Goal: Find contact information

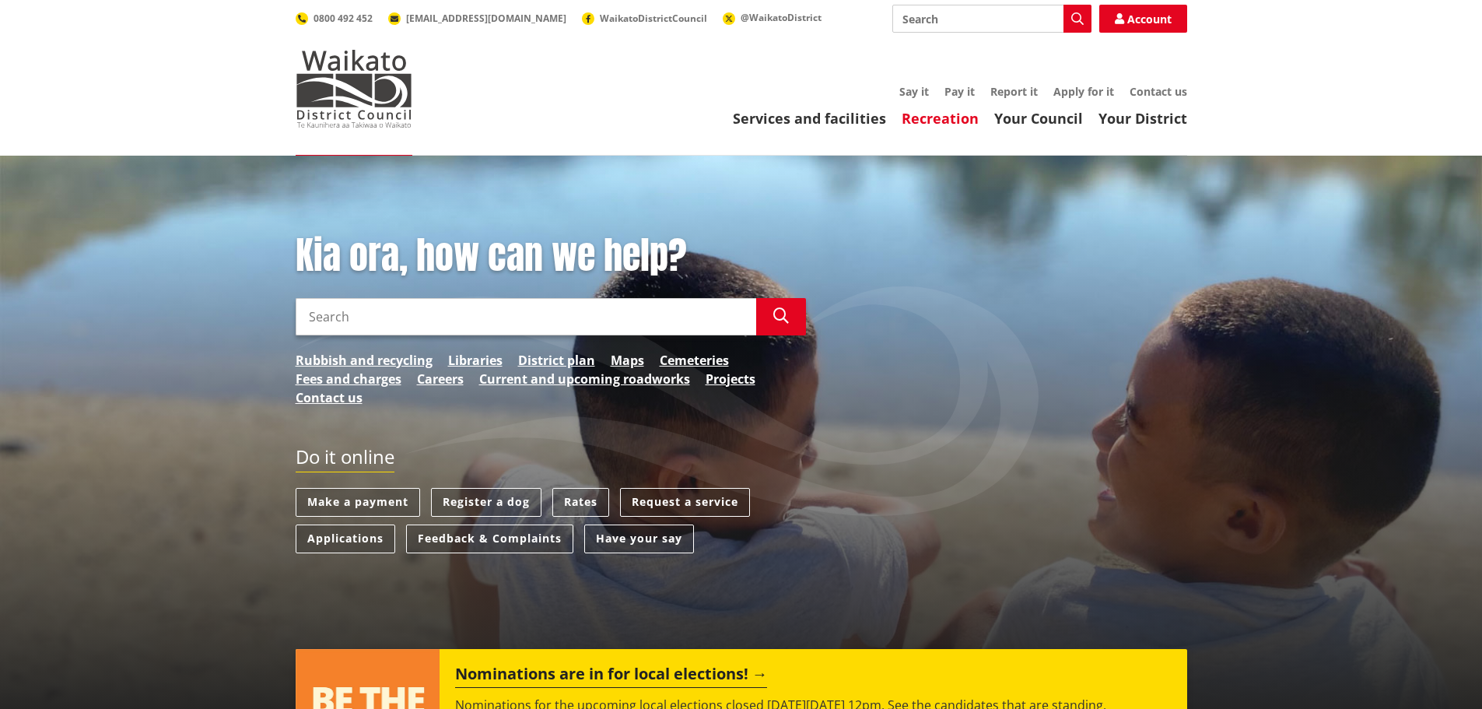
click at [956, 115] on link "Recreation" at bounding box center [940, 118] width 77 height 19
click at [355, 318] on input "Search" at bounding box center [526, 316] width 460 height 37
type input "Tuakau"
click at [782, 314] on icon "button" at bounding box center [781, 316] width 16 height 16
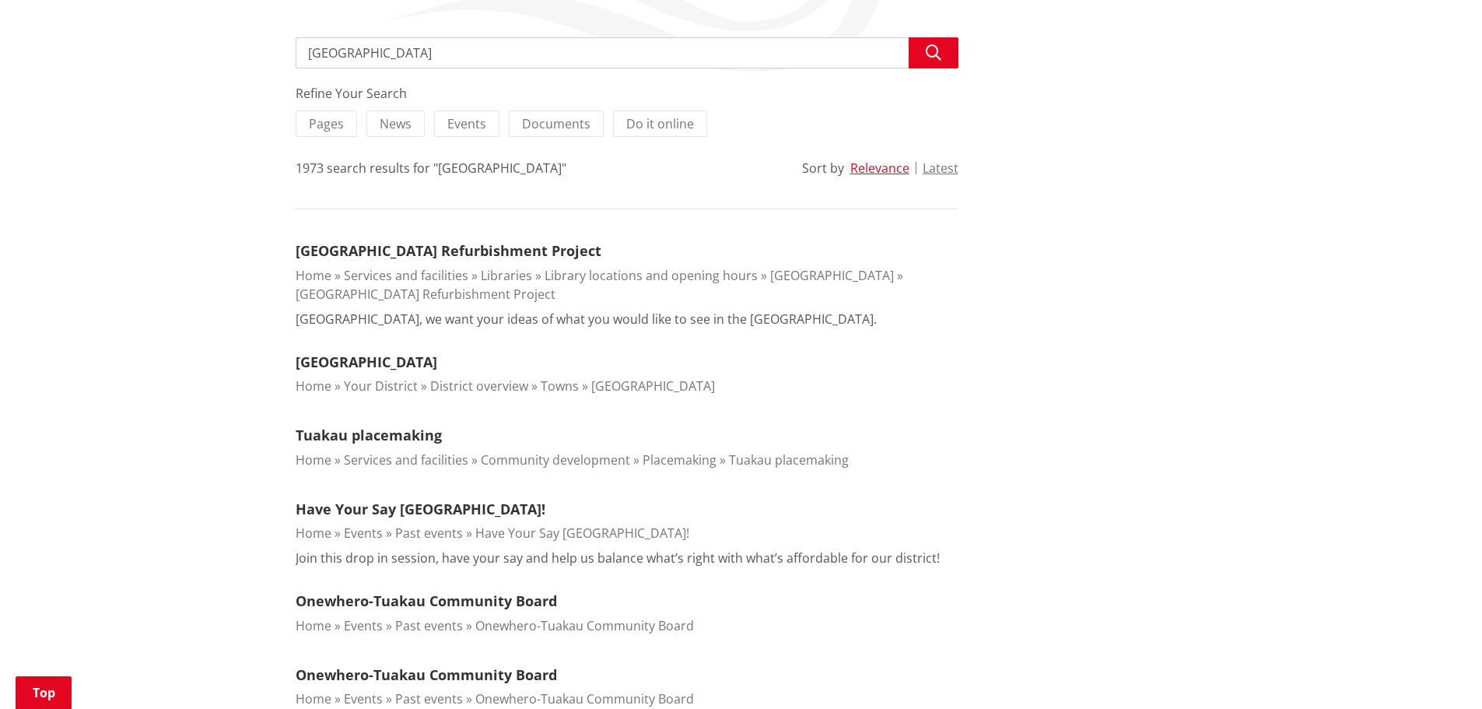
scroll to position [311, 0]
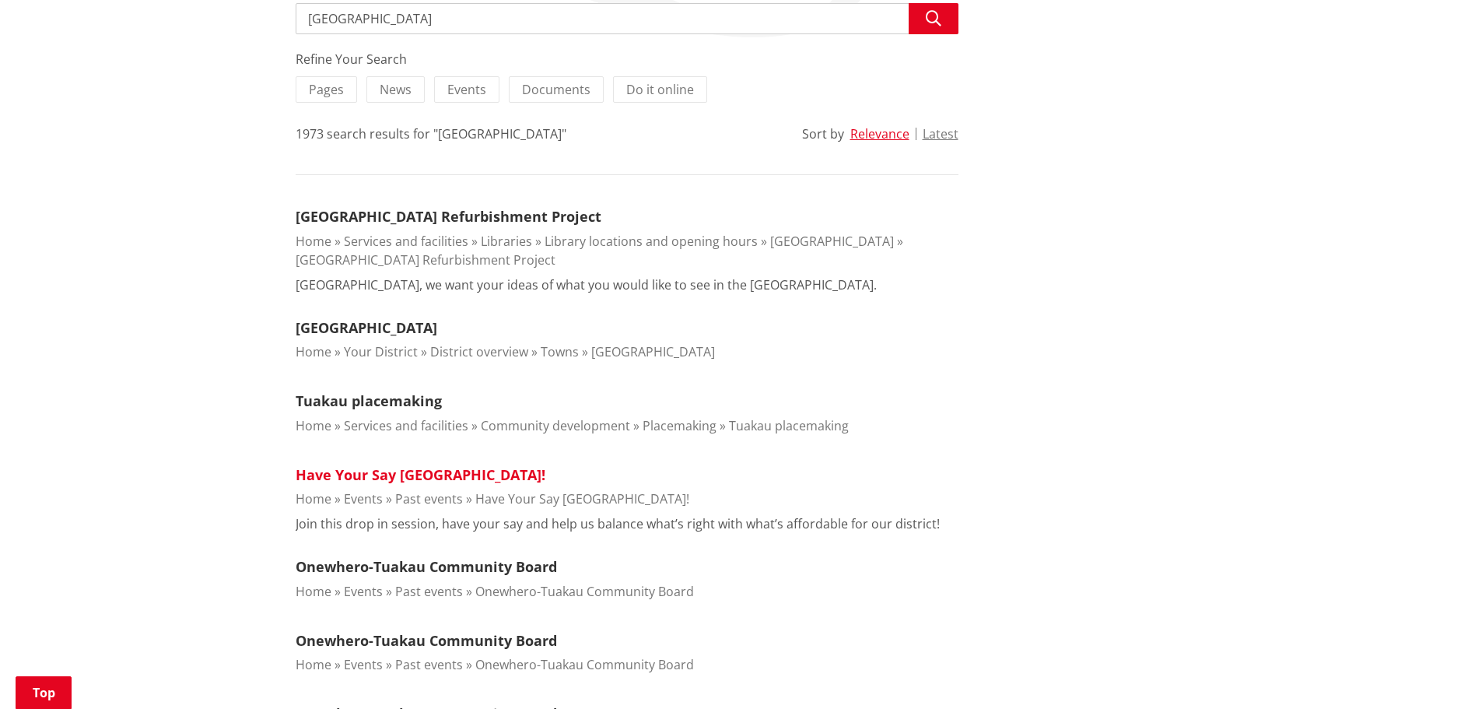
click at [432, 475] on link "Have Your Say Tuakau!" at bounding box center [421, 474] width 250 height 19
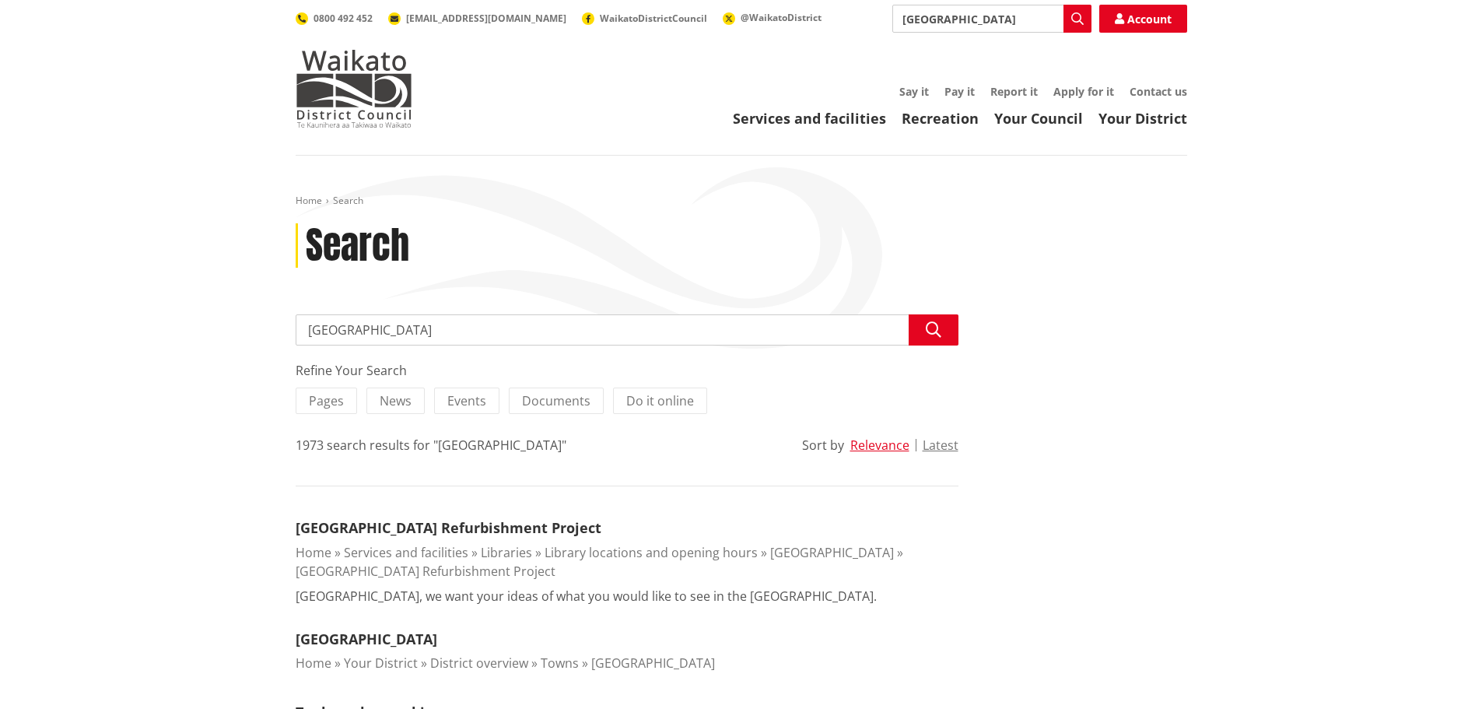
scroll to position [311, 0]
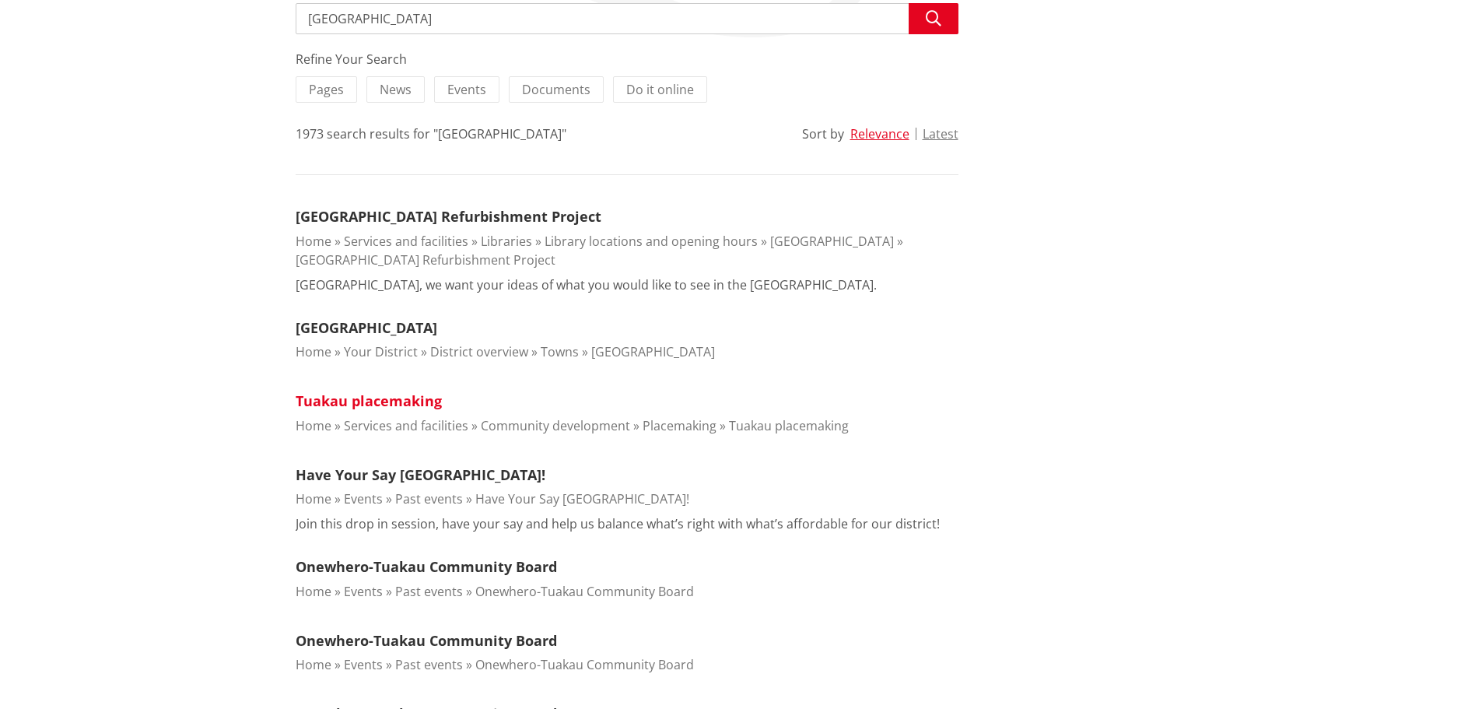
click at [422, 400] on link "Tuakau placemaking" at bounding box center [369, 400] width 146 height 19
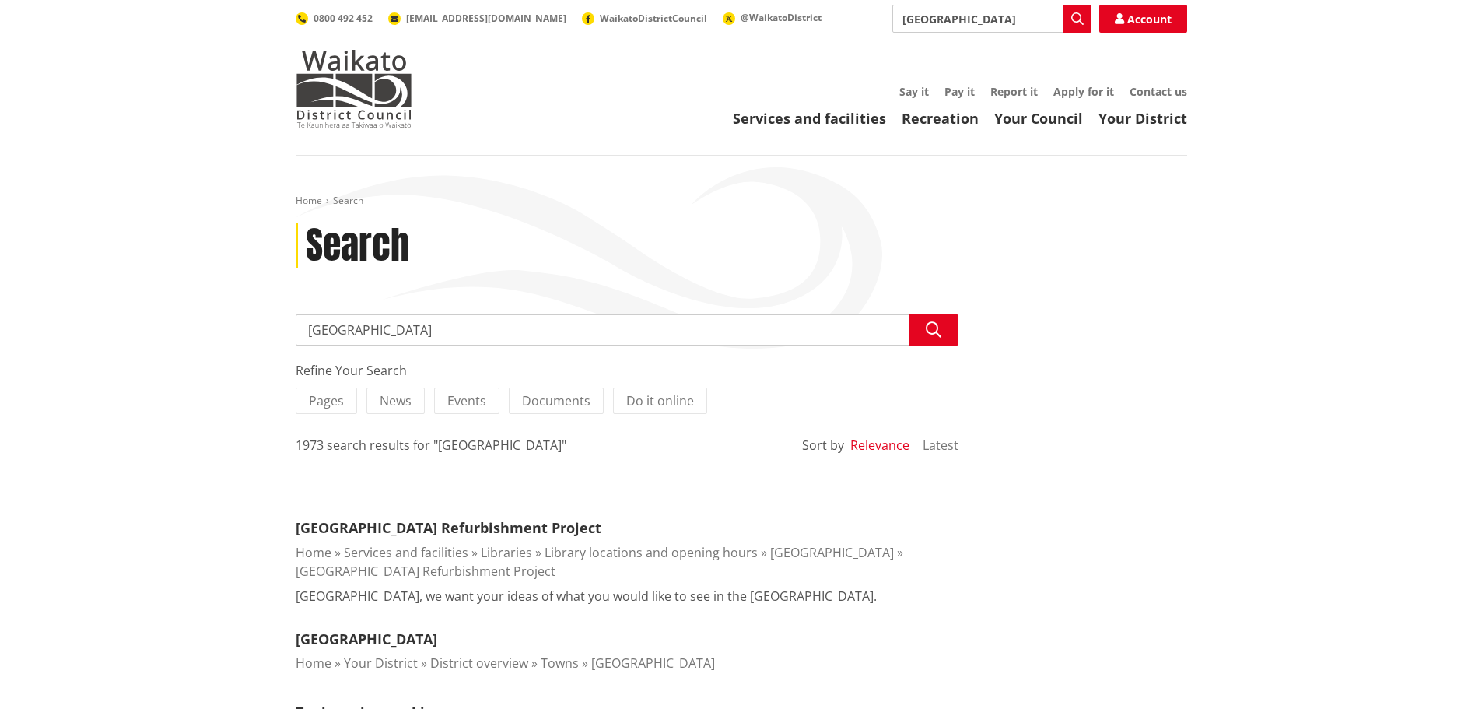
scroll to position [311, 0]
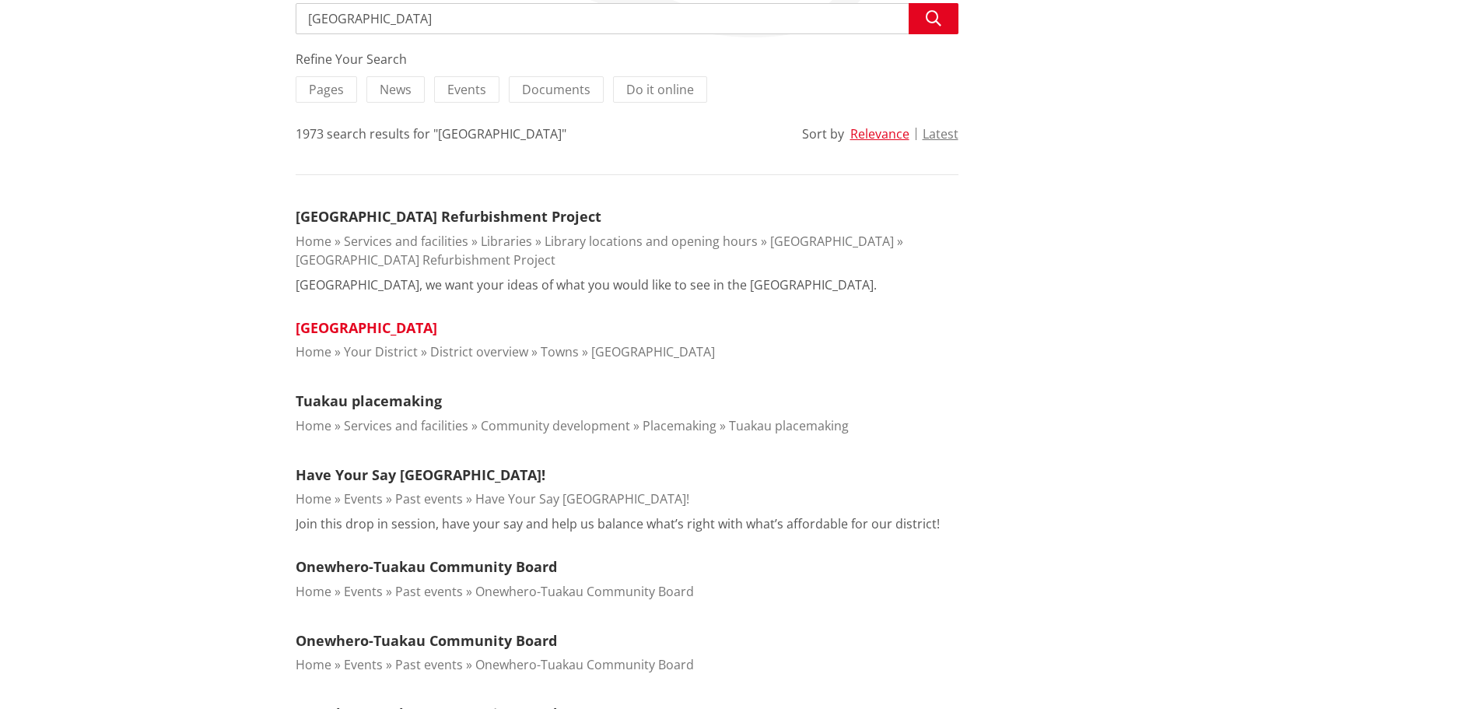
click at [320, 328] on link "Tuakau" at bounding box center [367, 327] width 142 height 19
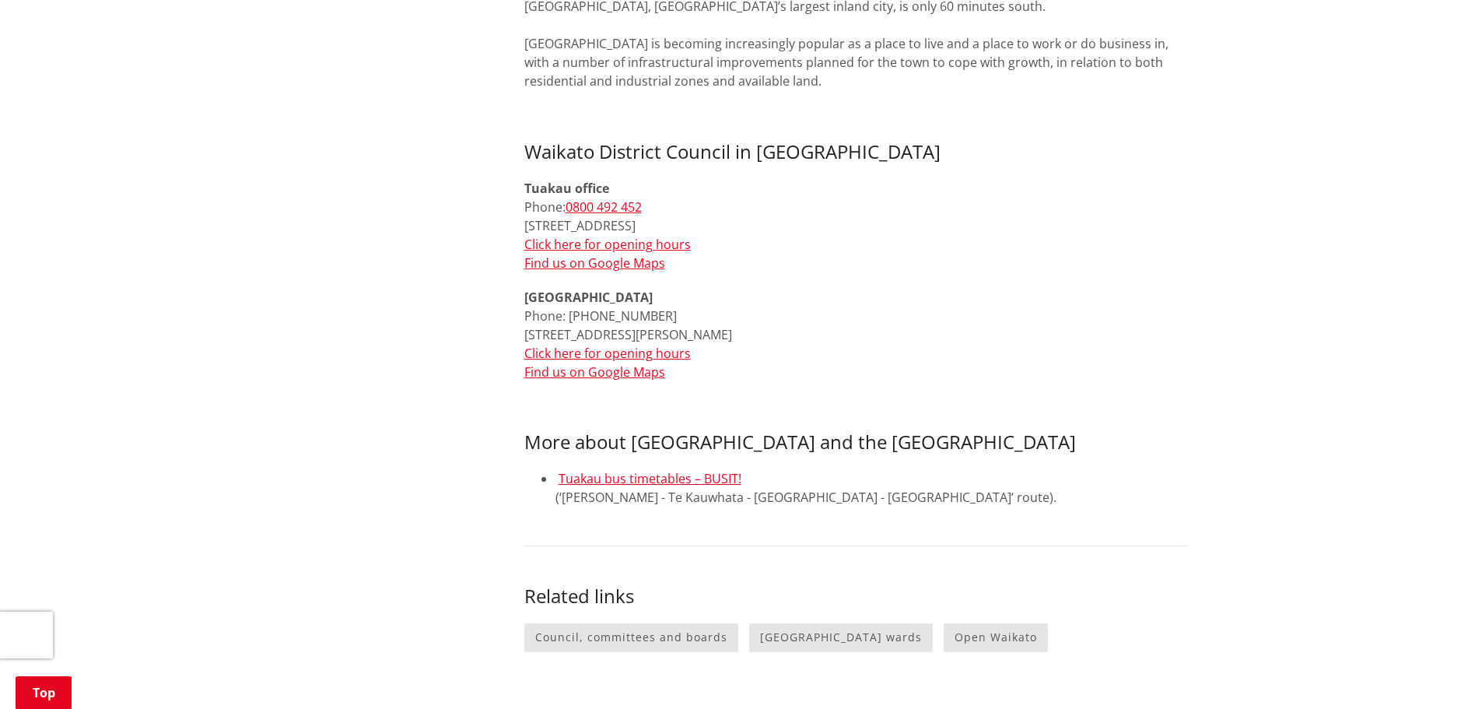
scroll to position [726, 0]
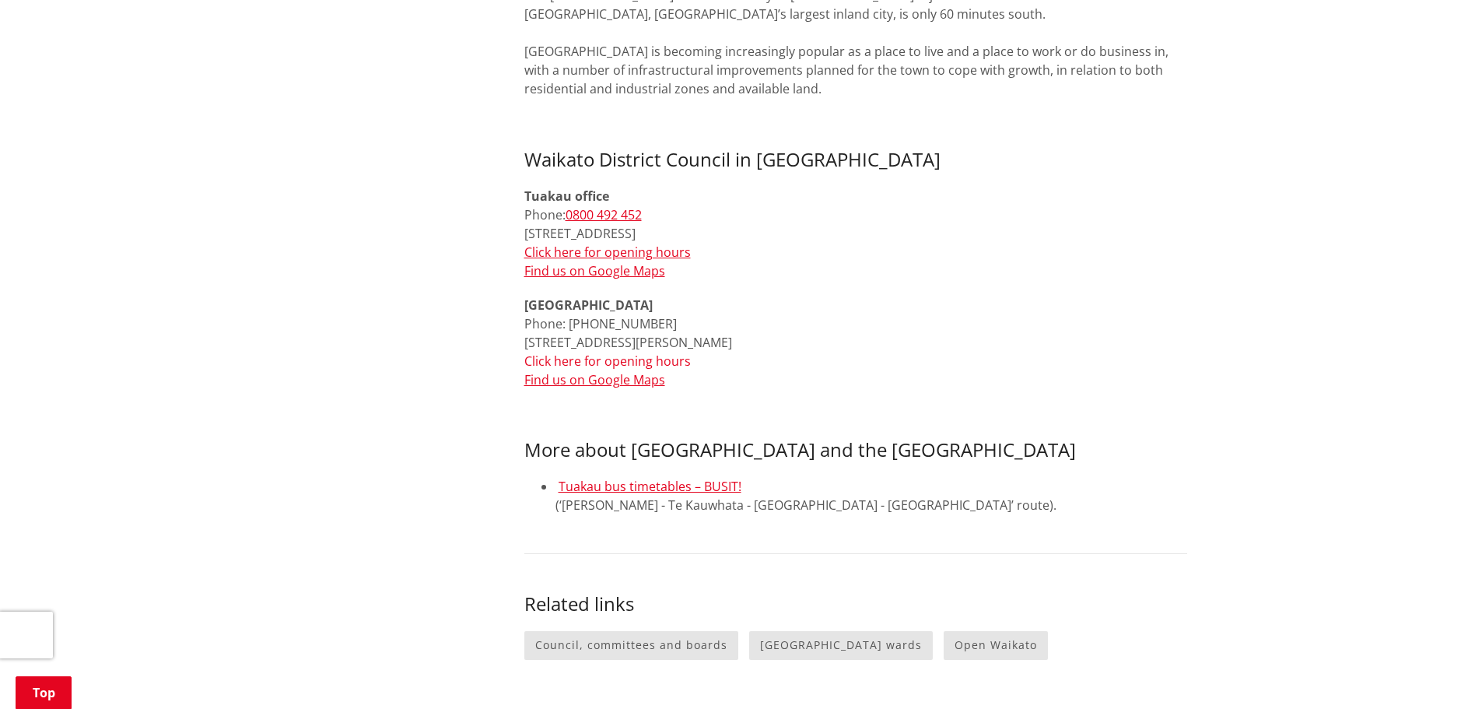
click at [667, 362] on link "Click here for opening hours" at bounding box center [607, 360] width 166 height 17
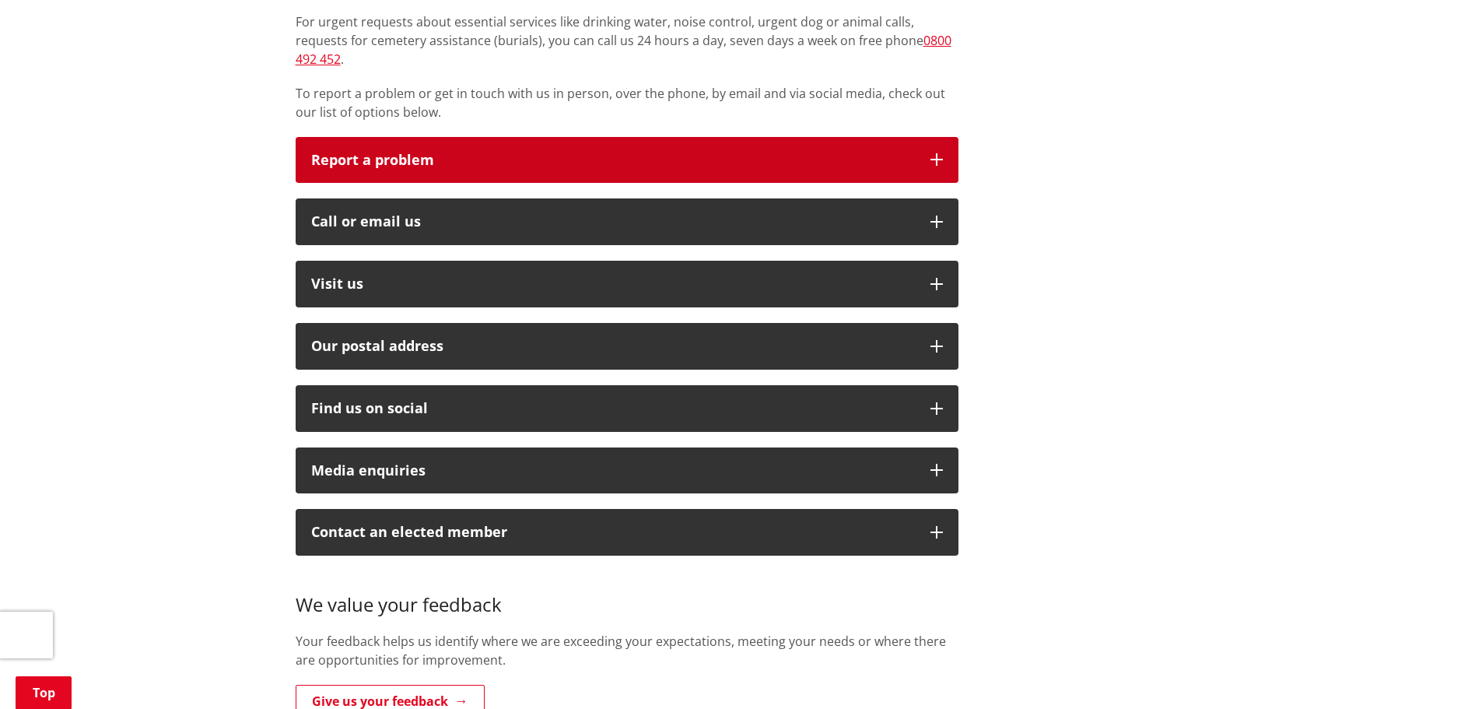
scroll to position [415, 0]
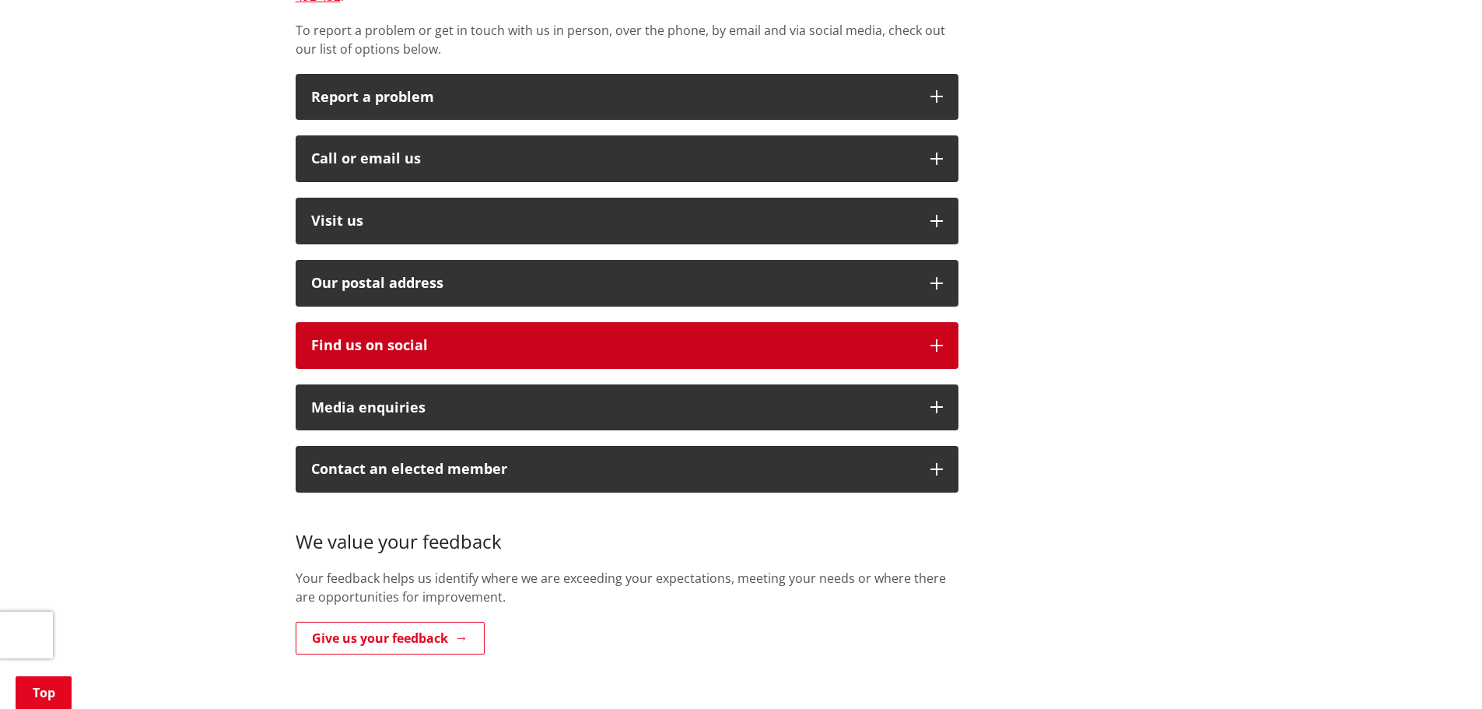
click at [933, 339] on icon "button" at bounding box center [936, 345] width 12 height 12
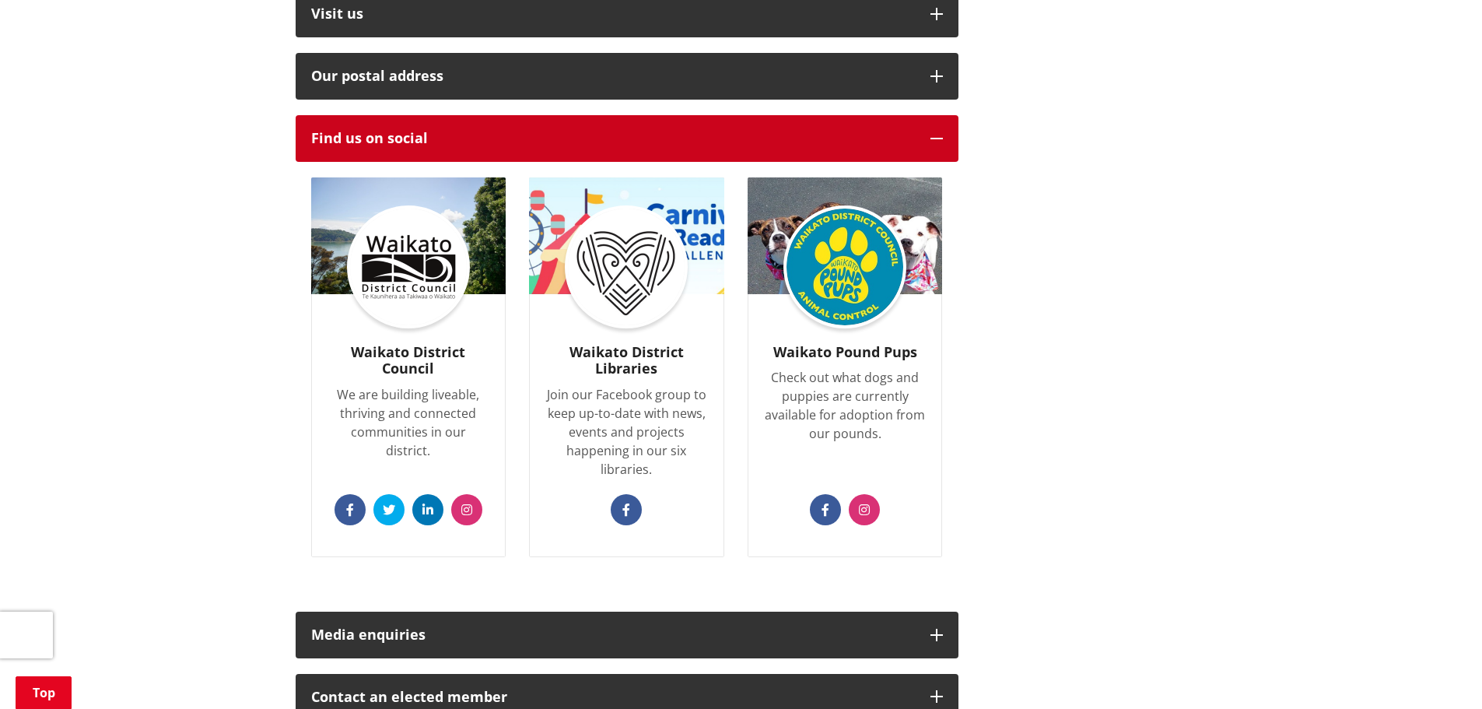
scroll to position [622, 0]
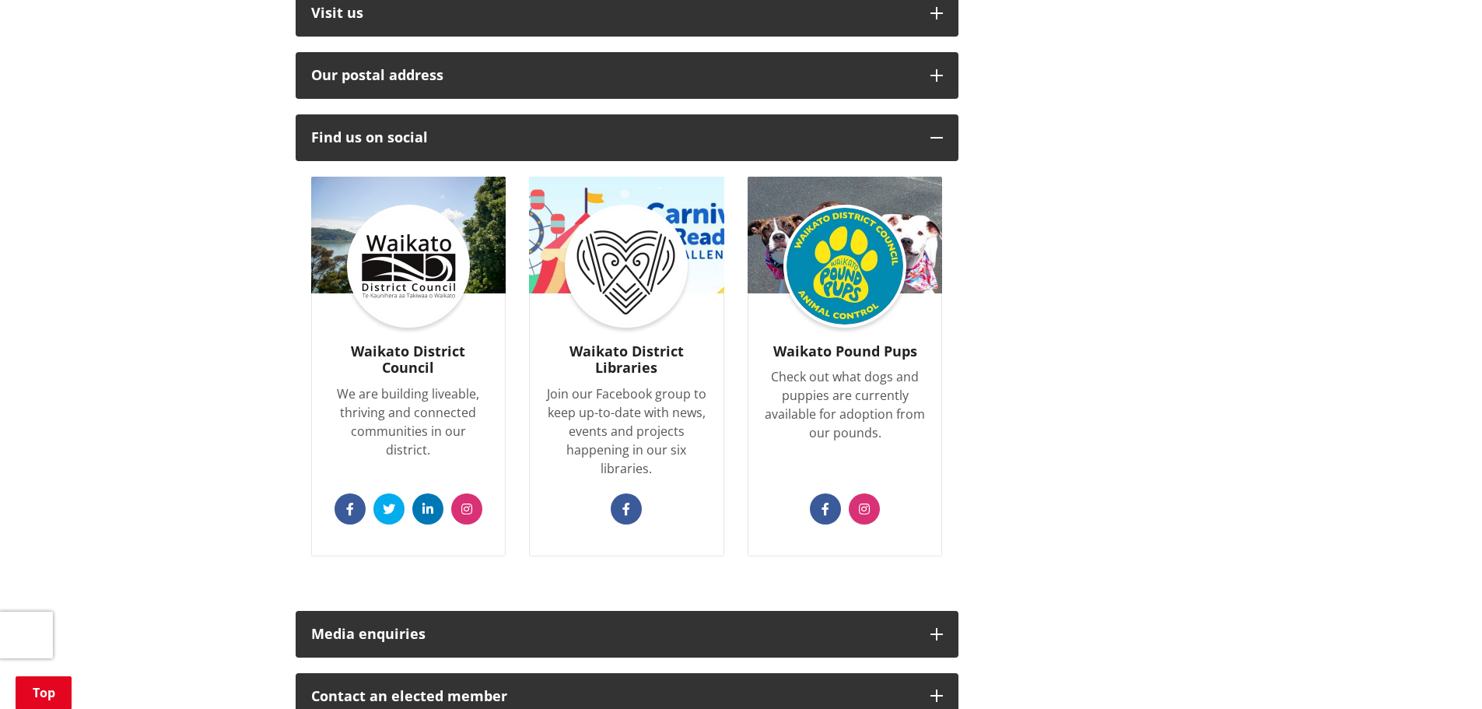
click at [621, 249] on img at bounding box center [626, 266] width 117 height 117
click at [626, 502] on icon at bounding box center [626, 508] width 8 height 12
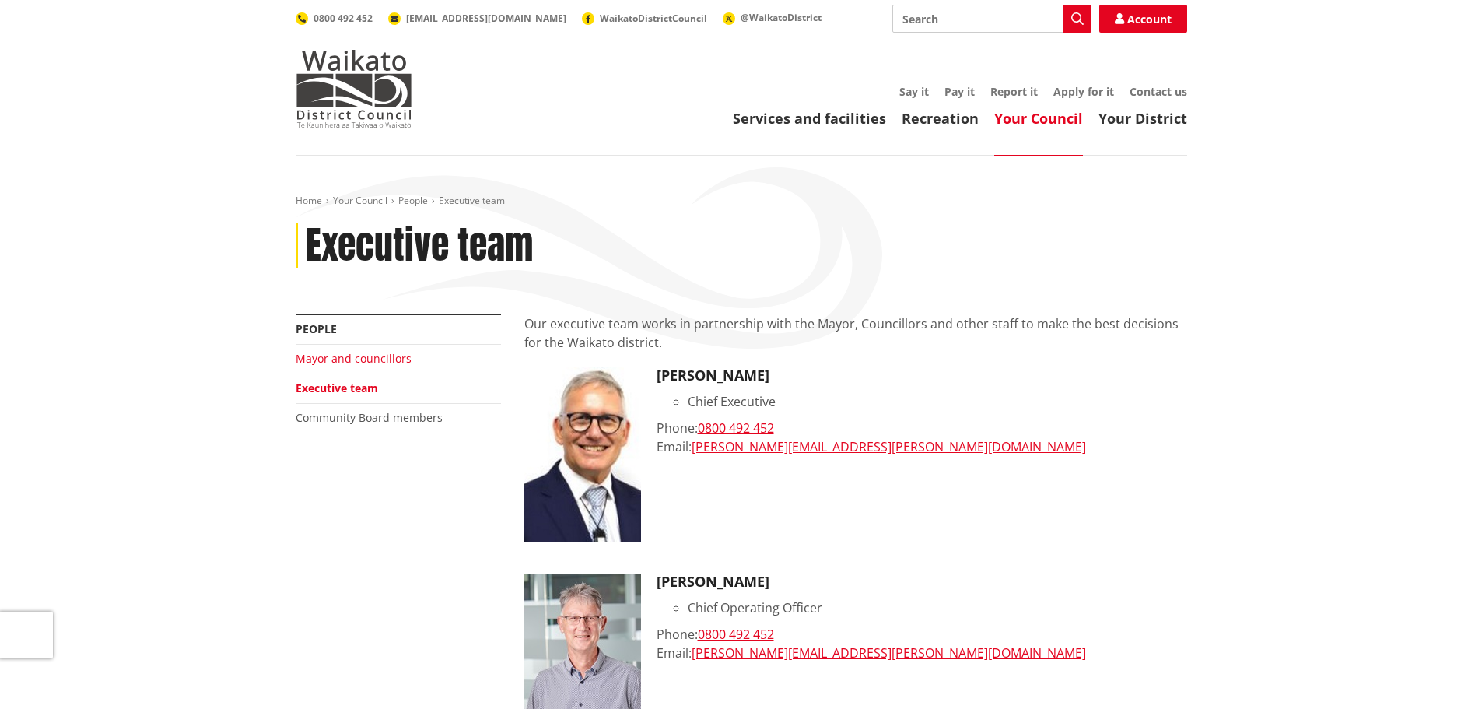
click at [345, 358] on link "Mayor and councillors" at bounding box center [354, 358] width 116 height 15
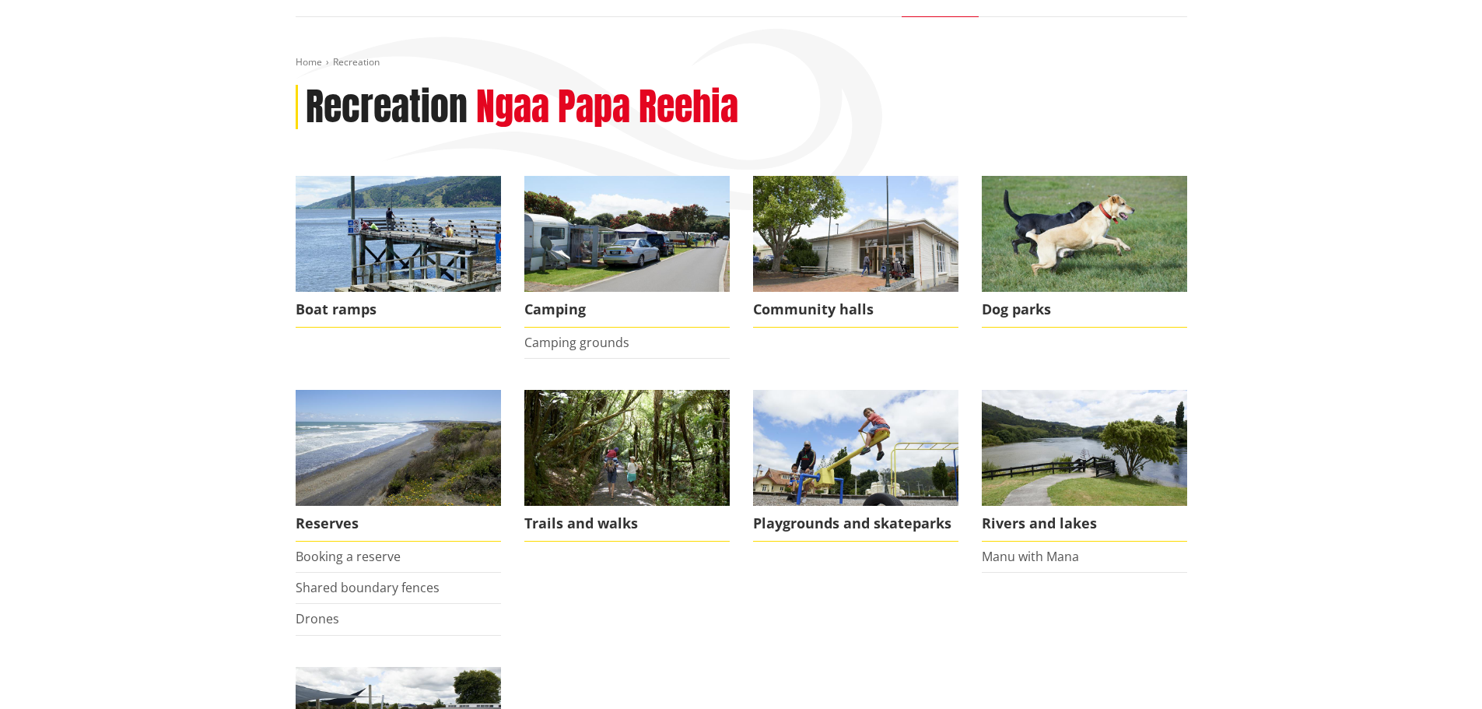
scroll to position [103, 0]
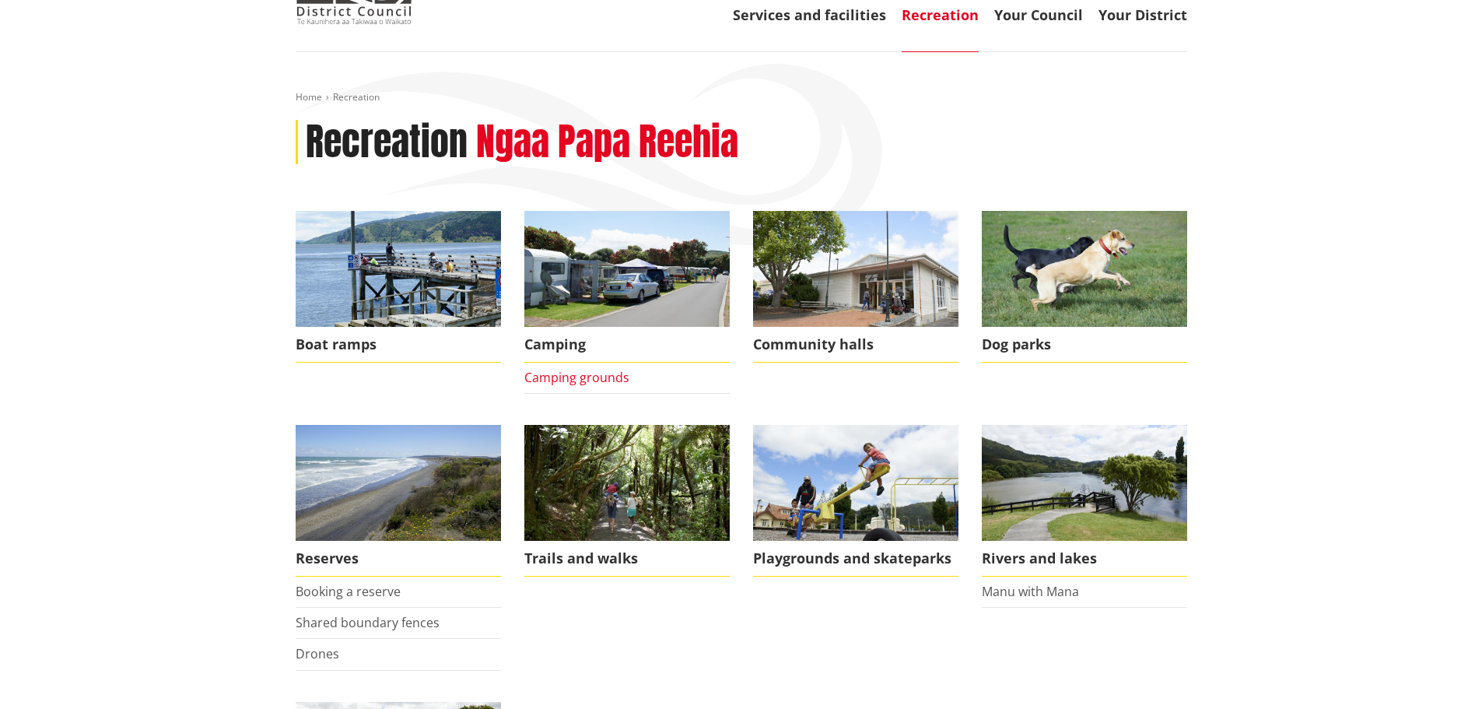
click at [611, 380] on link "Camping grounds" at bounding box center [576, 377] width 105 height 17
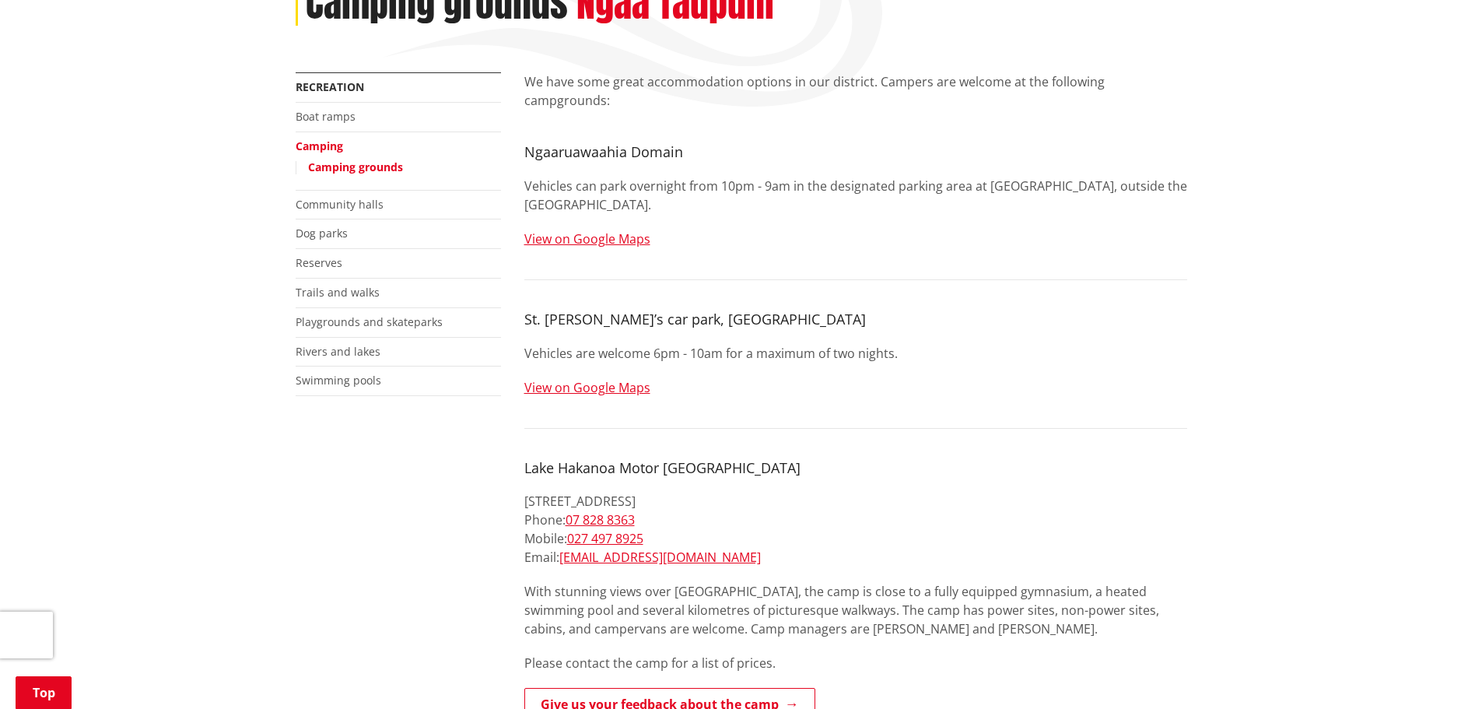
scroll to position [208, 0]
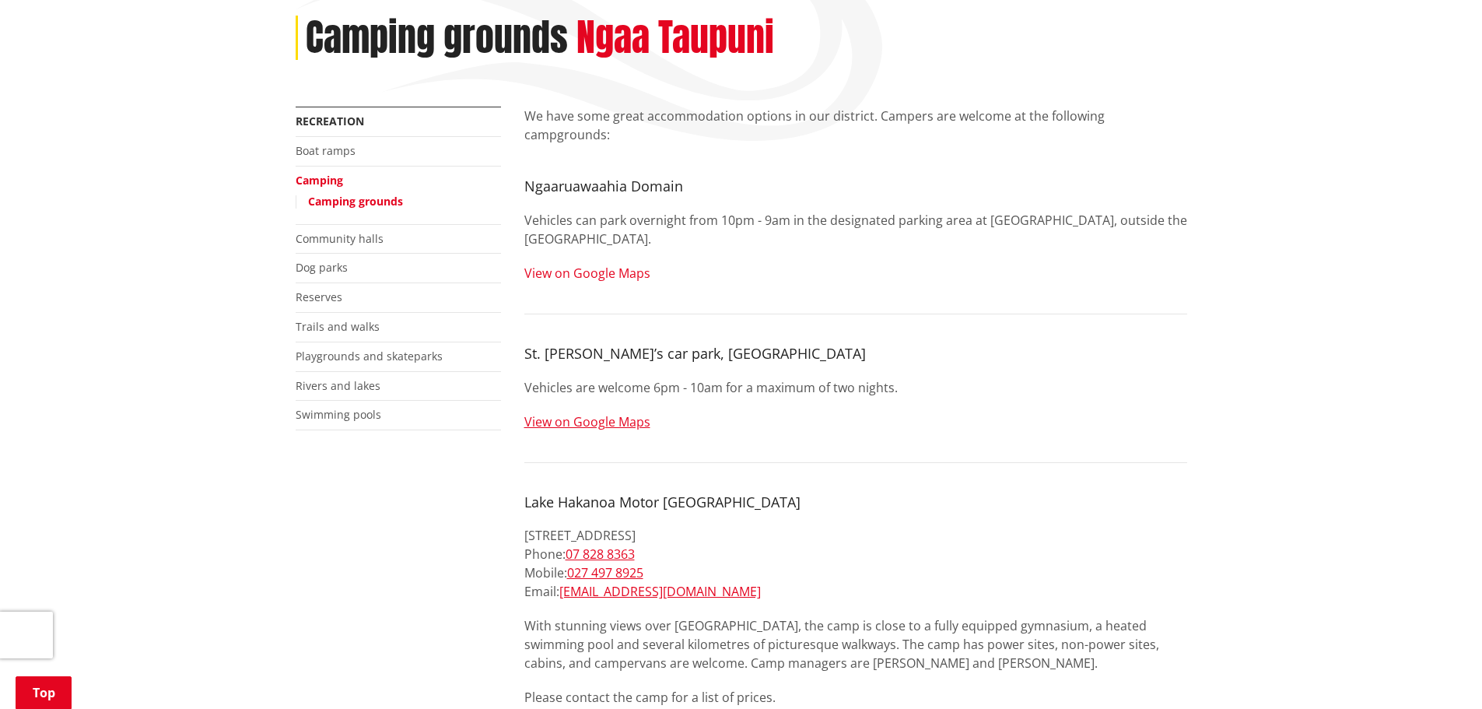
click at [628, 264] on link "View on Google Maps" at bounding box center [587, 272] width 126 height 17
click at [636, 413] on link "View on Google Maps" at bounding box center [587, 421] width 126 height 17
